Goal: Task Accomplishment & Management: Use online tool/utility

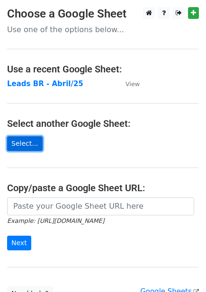
click at [21, 141] on link "Select..." at bounding box center [24, 143] width 35 height 15
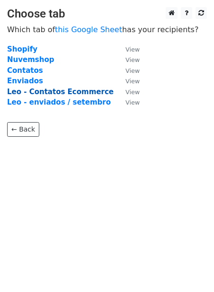
click at [77, 92] on strong "Leo - Contatos Ecommerce" at bounding box center [60, 91] width 106 height 9
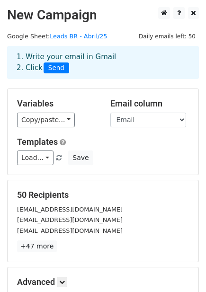
scroll to position [105, 0]
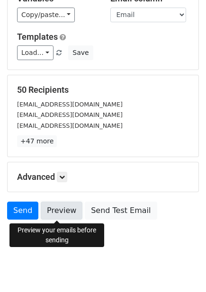
click at [65, 211] on link "Preview" at bounding box center [62, 210] width 42 height 18
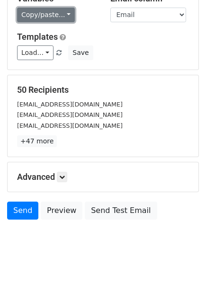
click at [60, 17] on link "Copy/paste..." at bounding box center [46, 15] width 58 height 15
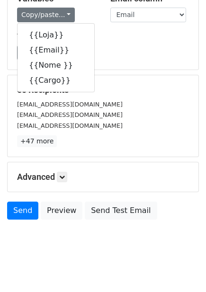
click at [128, 119] on div "[EMAIL_ADDRESS][DOMAIN_NAME]" at bounding box center [103, 114] width 186 height 11
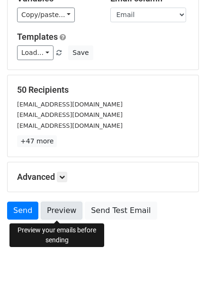
click at [61, 211] on link "Preview" at bounding box center [62, 210] width 42 height 18
click at [60, 209] on link "Preview" at bounding box center [62, 210] width 42 height 18
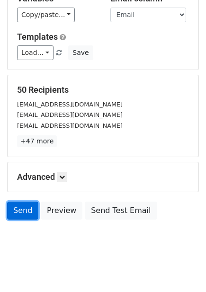
click at [23, 210] on link "Send" at bounding box center [22, 210] width 31 height 18
